Goal: Task Accomplishment & Management: Manage account settings

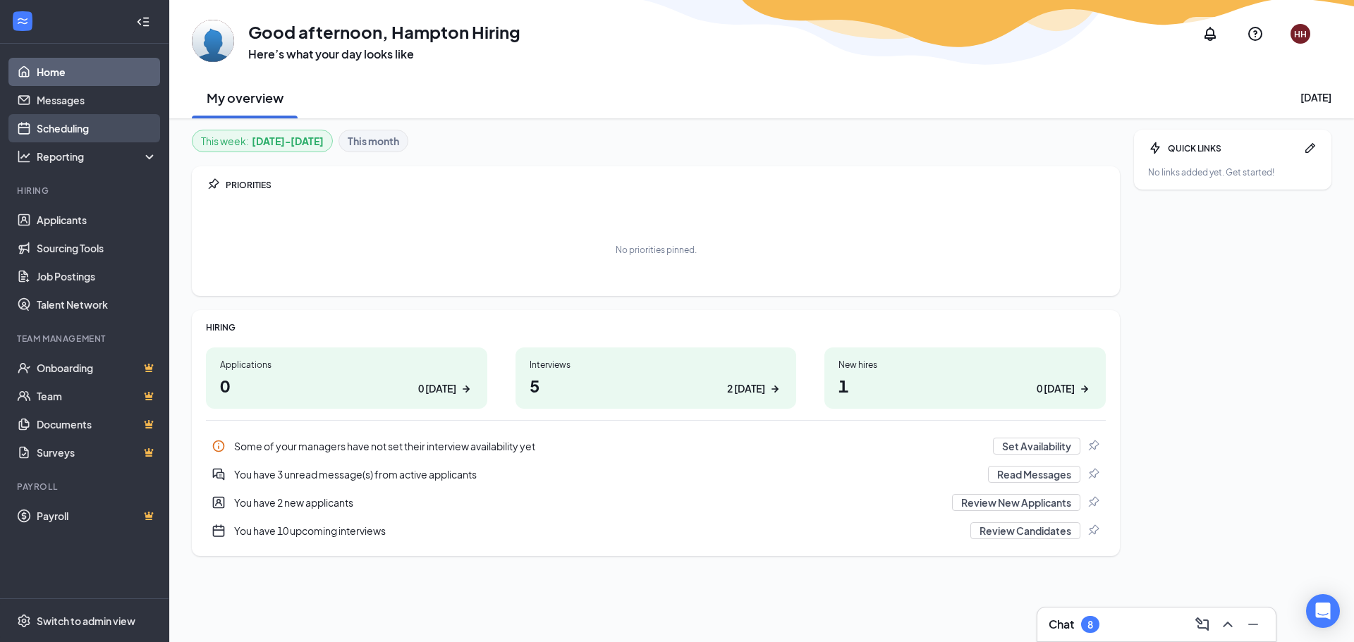
click at [71, 130] on link "Scheduling" at bounding box center [97, 128] width 121 height 28
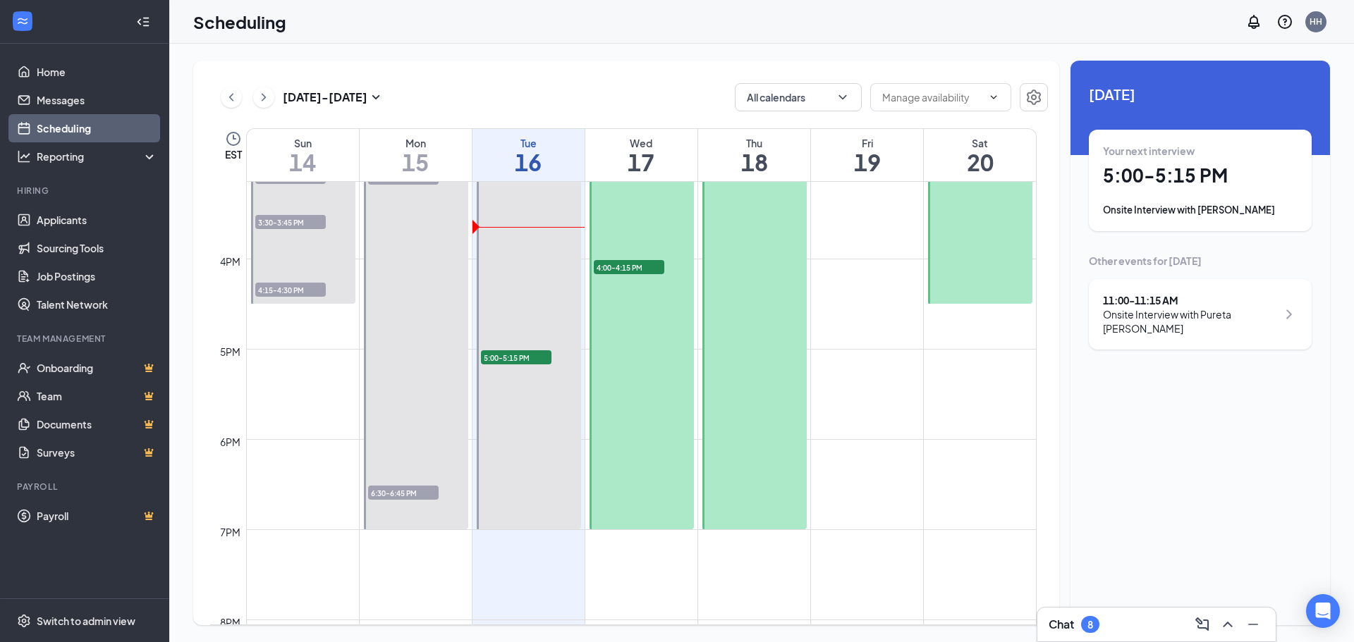
scroll to position [1398, 0]
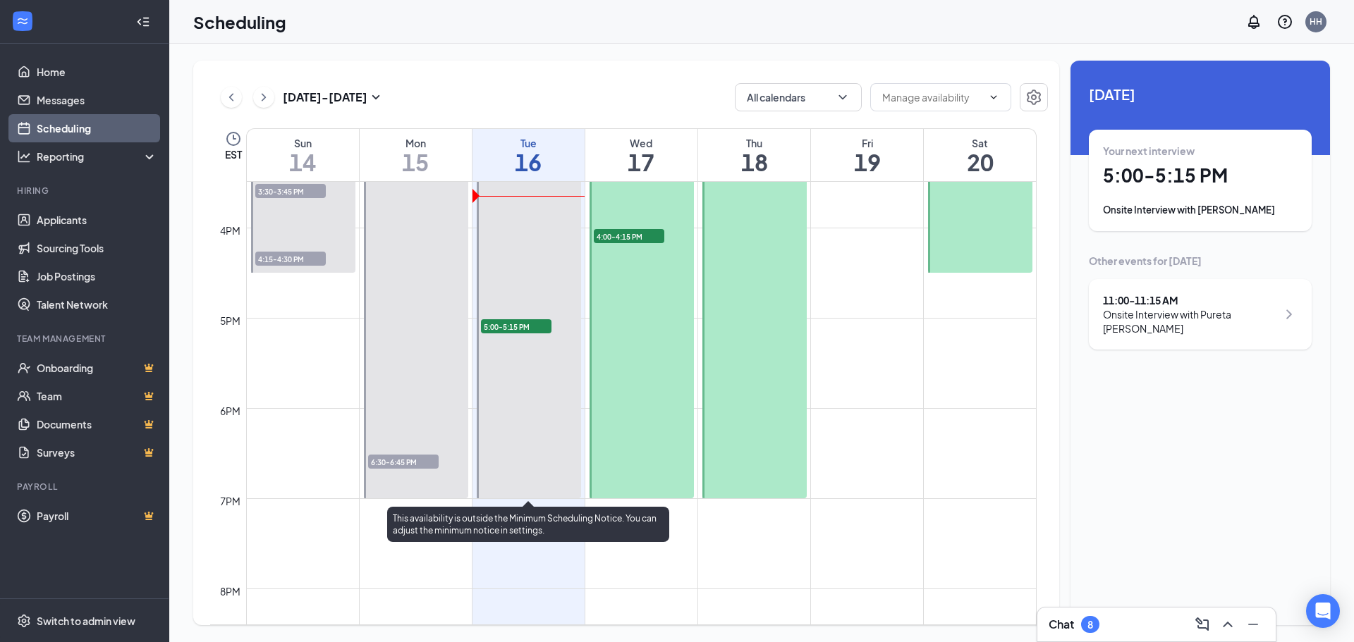
click at [505, 328] on span "5:00-5:15 PM" at bounding box center [516, 326] width 71 height 14
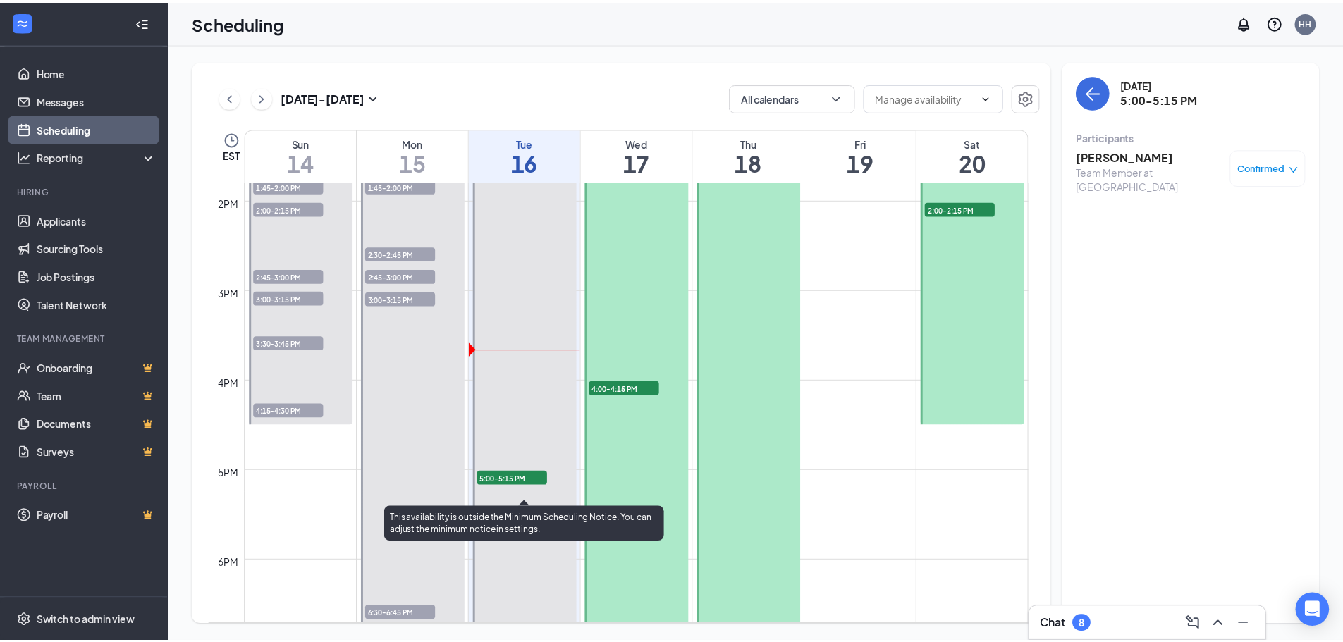
scroll to position [1328, 0]
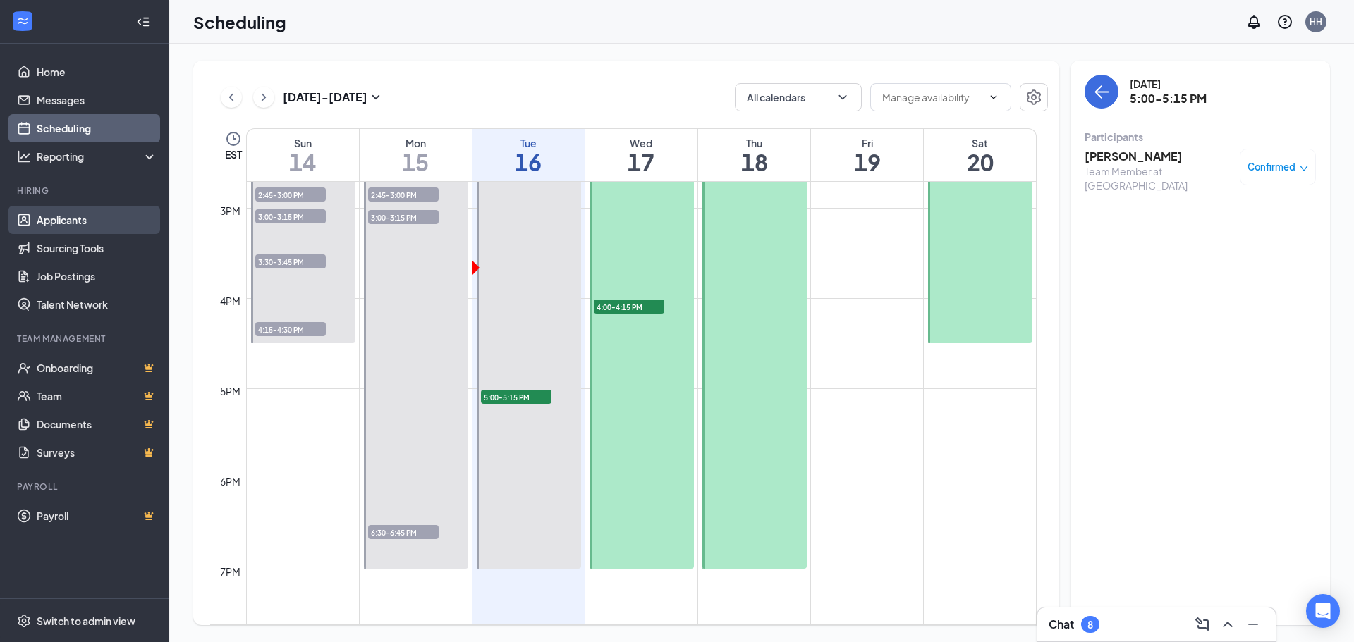
click at [78, 216] on link "Applicants" at bounding box center [97, 220] width 121 height 28
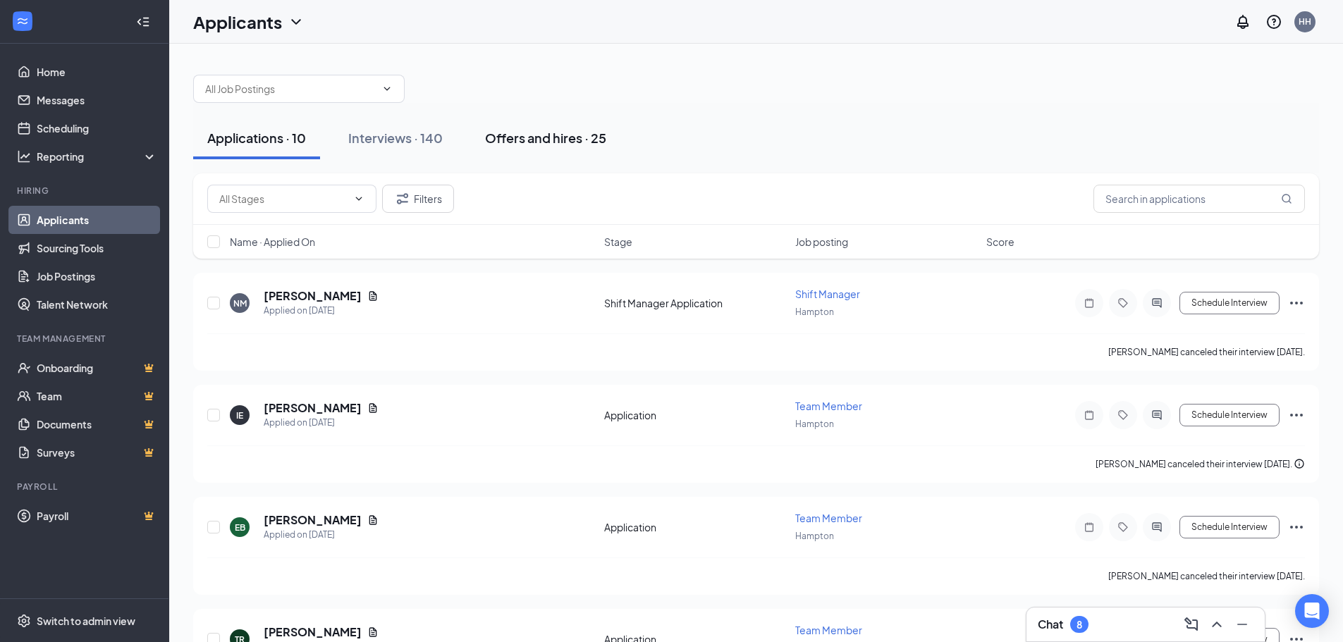
click at [525, 145] on div "Offers and hires · 25" at bounding box center [545, 138] width 121 height 18
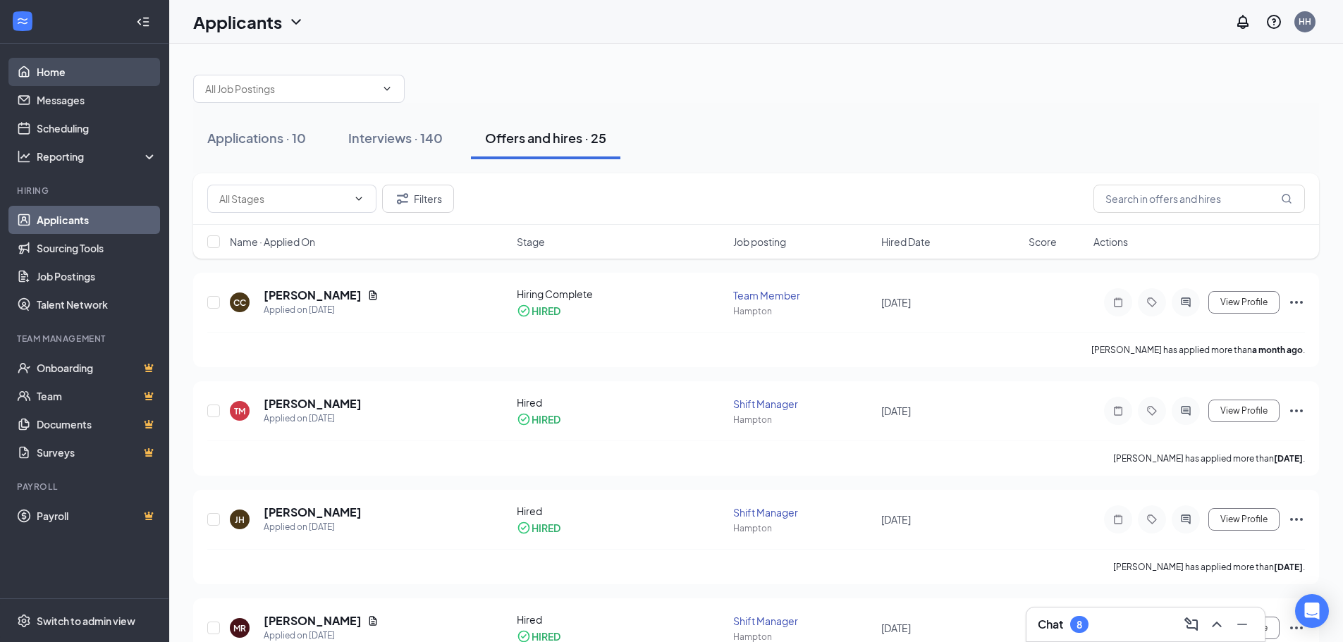
click at [56, 80] on link "Home" at bounding box center [97, 72] width 121 height 28
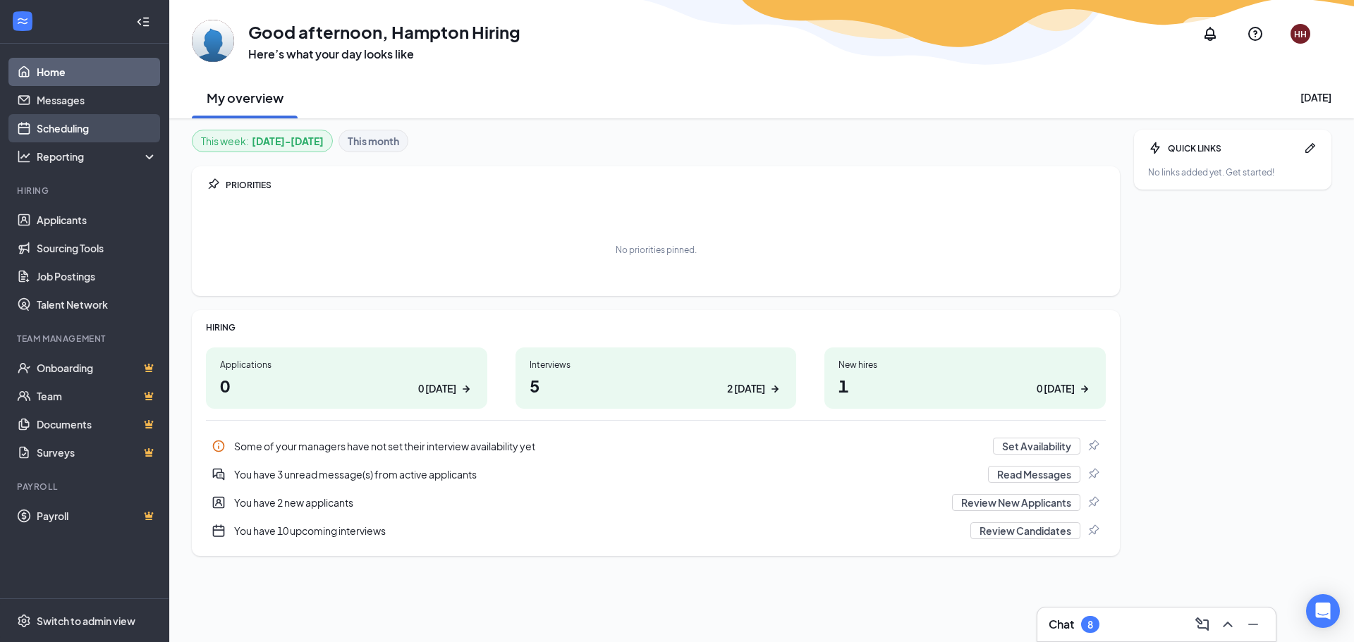
click at [76, 128] on link "Scheduling" at bounding box center [97, 128] width 121 height 28
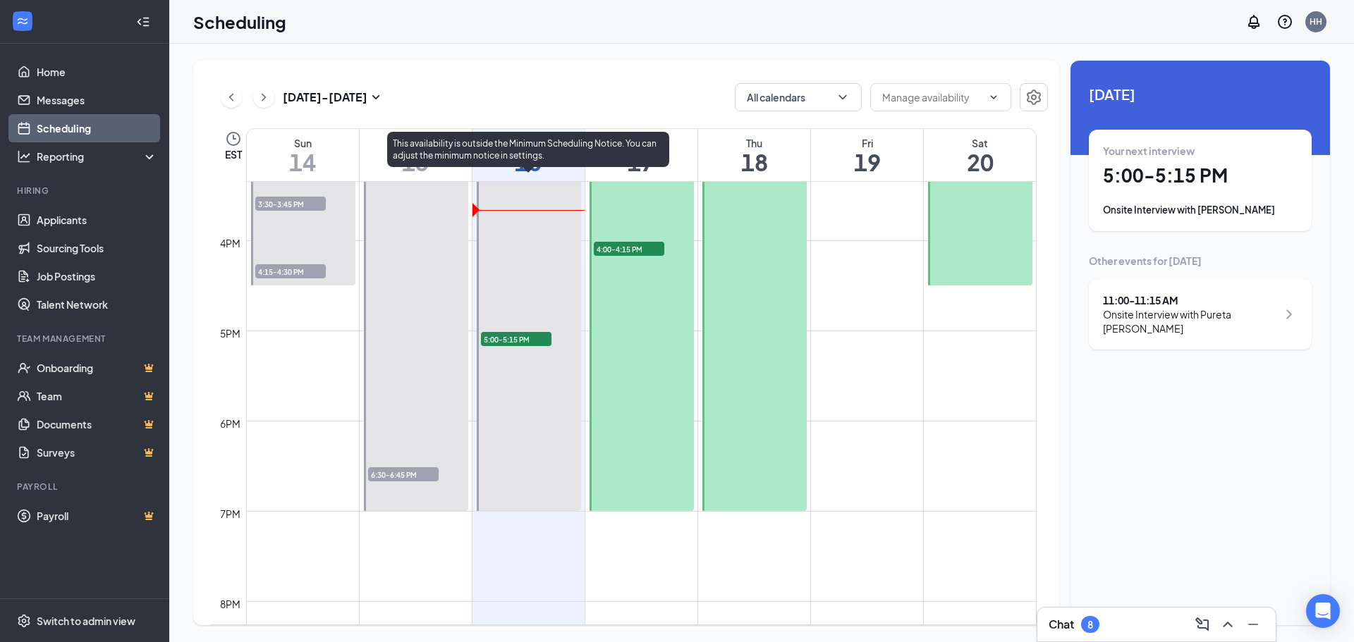
scroll to position [1469, 0]
